Goal: Obtain resource: Download file/media

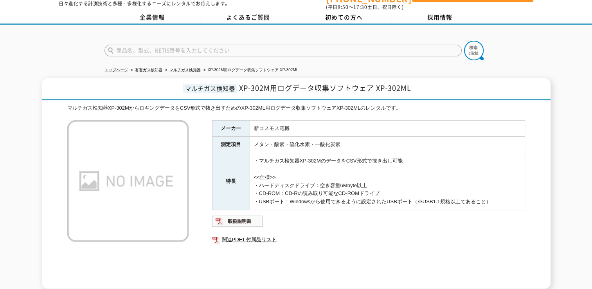
scroll to position [39, 0]
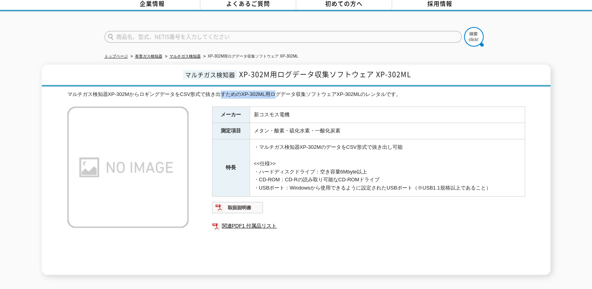
drag, startPoint x: 225, startPoint y: 90, endPoint x: 277, endPoint y: 92, distance: 52.1
click at [277, 92] on div "マルチガス検知器XP-302MからロギングデータをCSV形式で抜き出すためのXP-302ML用ログデータ収集ソフトウェアXP-302MLのレンタルです。" at bounding box center [296, 94] width 458 height 8
click at [276, 92] on div "マルチガス検知器XP-302MからロギングデータをCSV形式で抜き出すためのXP-302ML用ログデータ収集ソフトウェアXP-302MLのレンタルです。" at bounding box center [296, 94] width 458 height 8
drag, startPoint x: 257, startPoint y: 165, endPoint x: 377, endPoint y: 167, distance: 120.1
click at [377, 167] on td "・マルチガス検知器XP-302MのデータをCSV形式で抜き出し可能 <<仕様>> ・ハードディスクドライブ：空き容量6Mbyte以上 ・CD-ROM：CD-R…" at bounding box center [387, 167] width 275 height 57
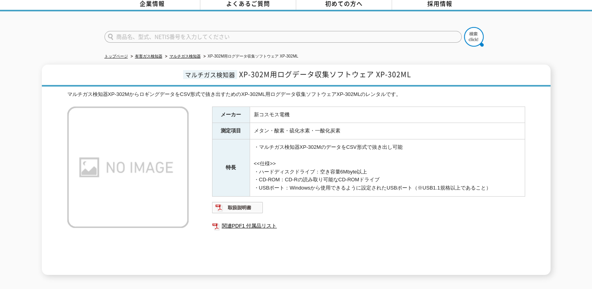
drag, startPoint x: 257, startPoint y: 176, endPoint x: 392, endPoint y: 176, distance: 135.7
click at [392, 176] on td "・マルチガス検知器XP-302MのデータをCSV形式で抜き出し可能 <<仕様>> ・ハードディスクドライブ：空き容量6Mbyte以上 ・CD-ROM：CD-R…" at bounding box center [387, 167] width 275 height 57
click at [364, 189] on td "・マルチガス検知器XP-302MのデータをCSV形式で抜き出し可能 <<仕様>> ・ハードディスクドライブ：空き容量6Mbyte以上 ・CD-ROM：CD-R…" at bounding box center [387, 167] width 275 height 57
click at [342, 187] on td "・マルチガス検知器XP-302MのデータをCSV形式で抜き出し可能 <<仕様>> ・ハードディスクドライブ：空き容量6Mbyte以上 ・CD-ROM：CD-R…" at bounding box center [387, 167] width 275 height 57
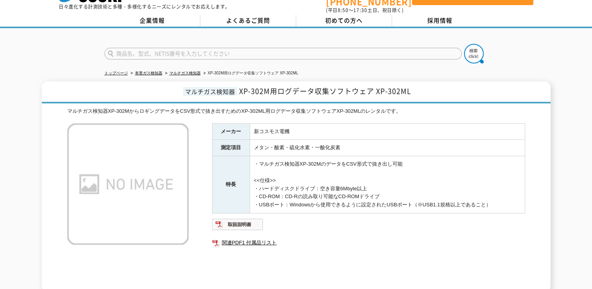
scroll to position [0, 0]
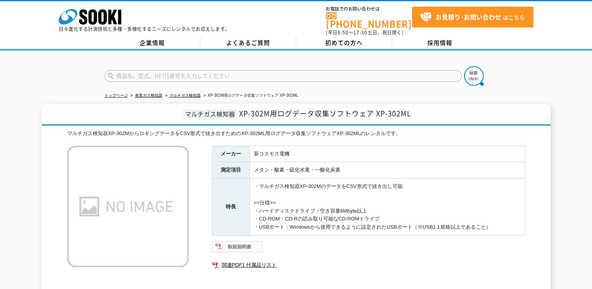
click at [232, 240] on img at bounding box center [237, 246] width 51 height 13
click at [256, 260] on link "関連PDF1 付属品リスト" at bounding box center [368, 265] width 313 height 10
